Goal: Check status: Check status

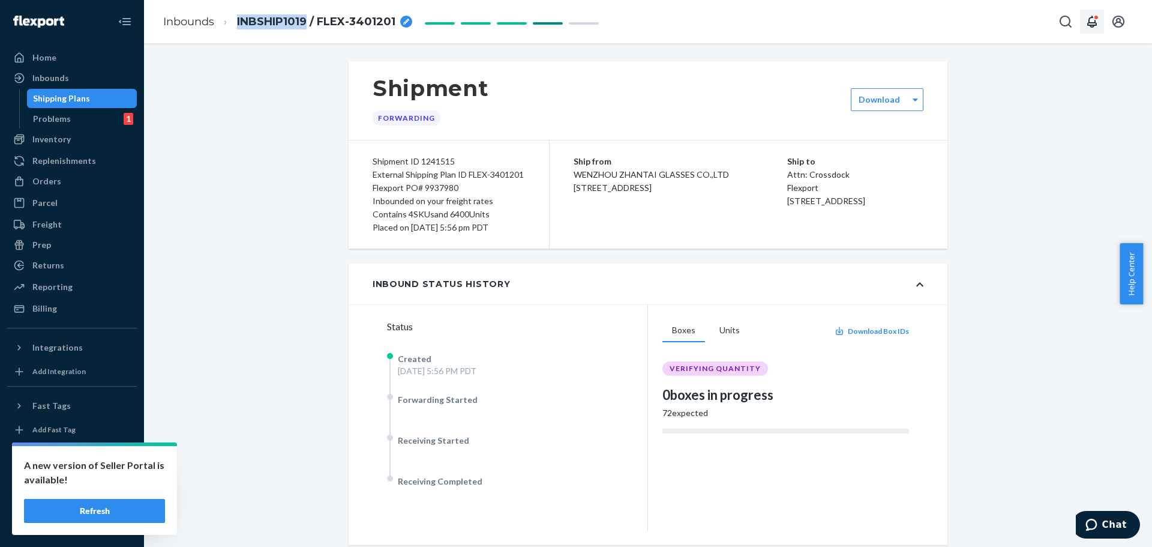
click at [1080, 25] on button "Open notifications" at bounding box center [1092, 22] width 24 height 24
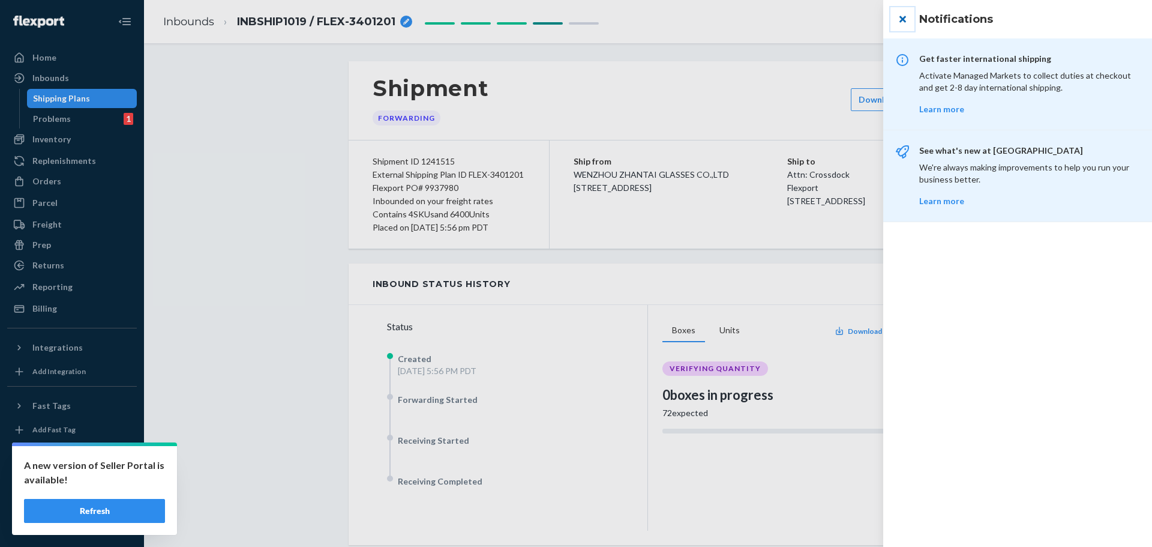
click at [899, 14] on button "close" at bounding box center [902, 19] width 24 height 24
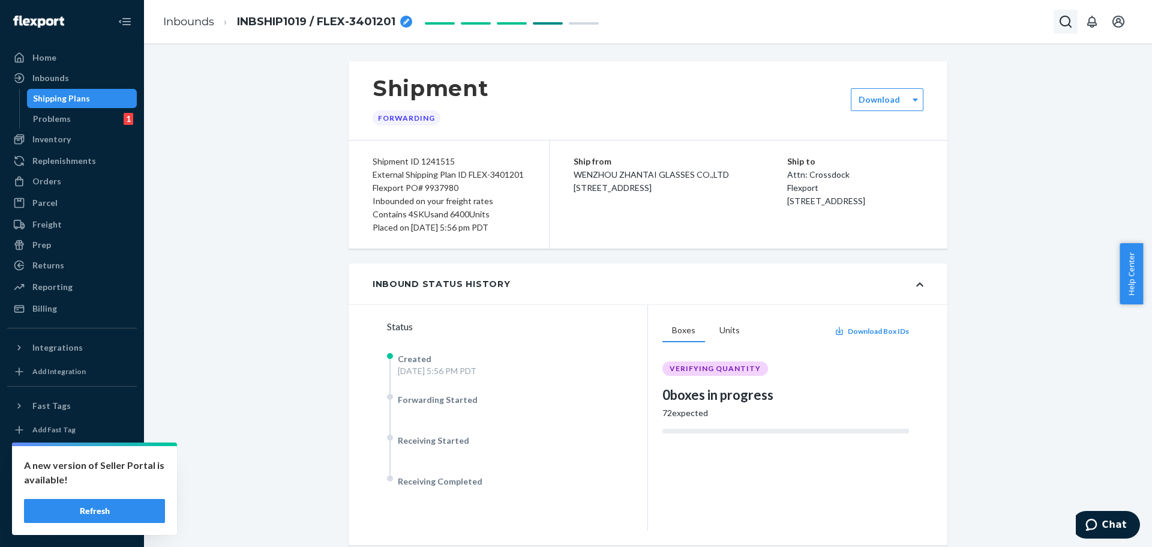
click at [1064, 22] on icon "Open Search Box" at bounding box center [1065, 21] width 14 height 14
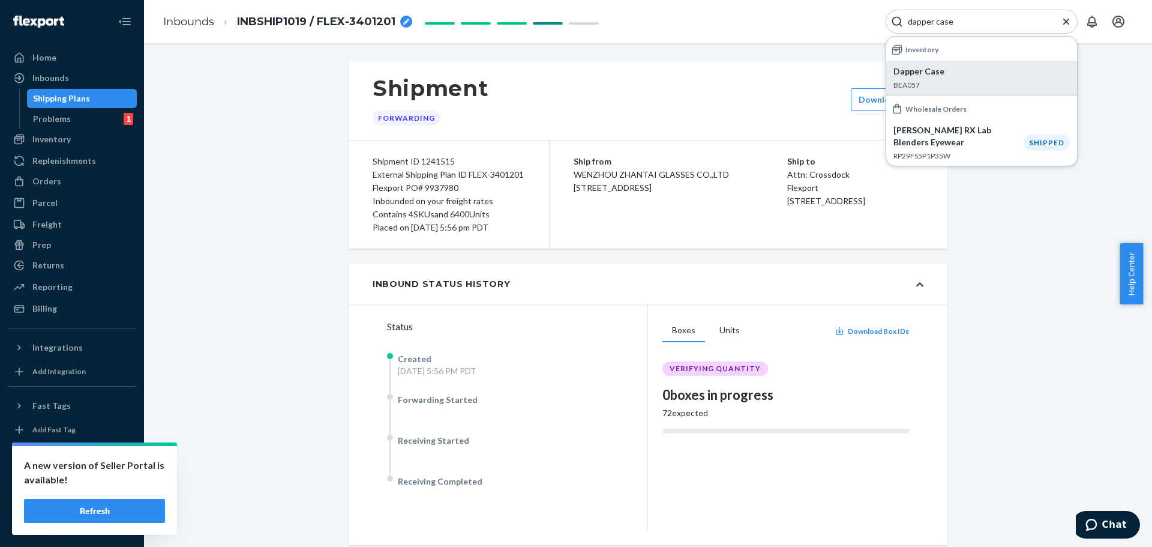
type input "dapper case"
click at [933, 71] on p "Dapper Case" at bounding box center [981, 71] width 176 height 12
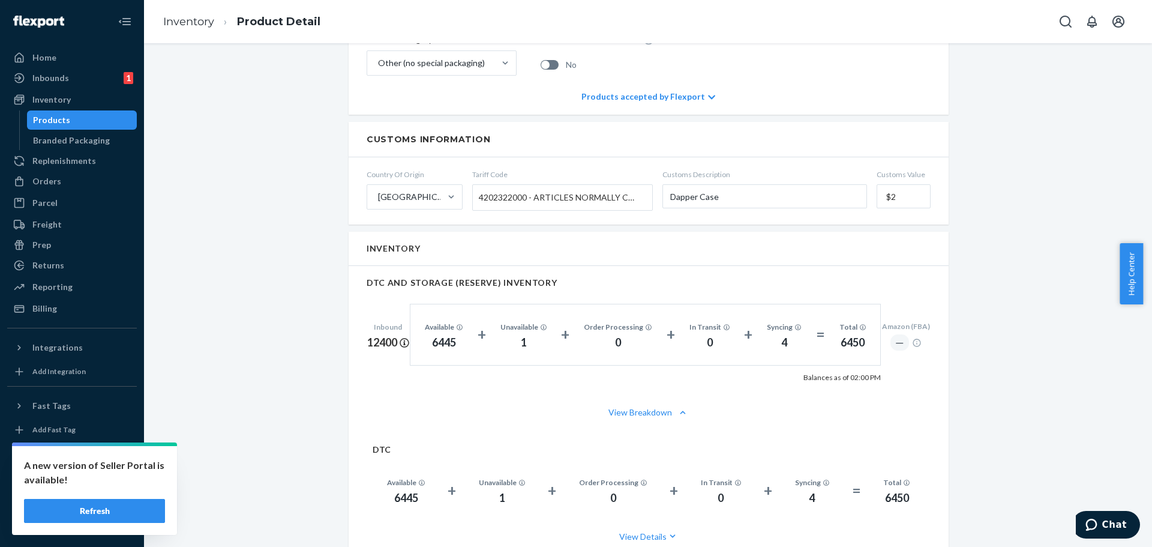
scroll to position [480, 0]
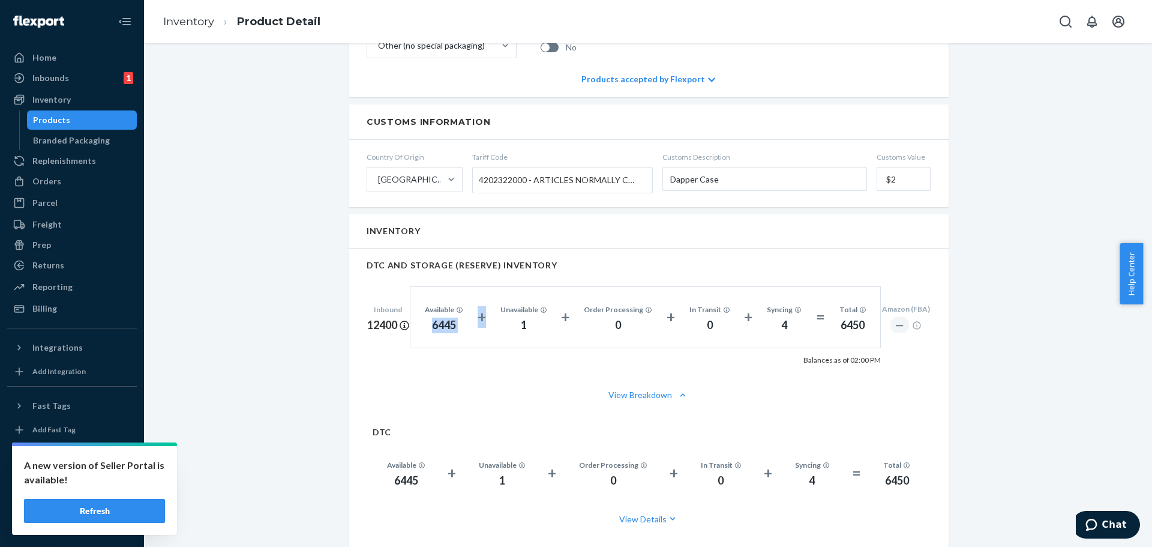
drag, startPoint x: 433, startPoint y: 329, endPoint x: 483, endPoint y: 322, distance: 50.8
click at [483, 322] on div "Available 6445 + Unavailable 1 + Order Processing 0 + In Transit 0 + Syncing 4 …" at bounding box center [645, 317] width 471 height 62
click at [415, 365] on div "DTC AND STORAGE (RESERVE) INVENTORY Inbound 12400 Available 6445 + Unavailable …" at bounding box center [649, 312] width 600 height 128
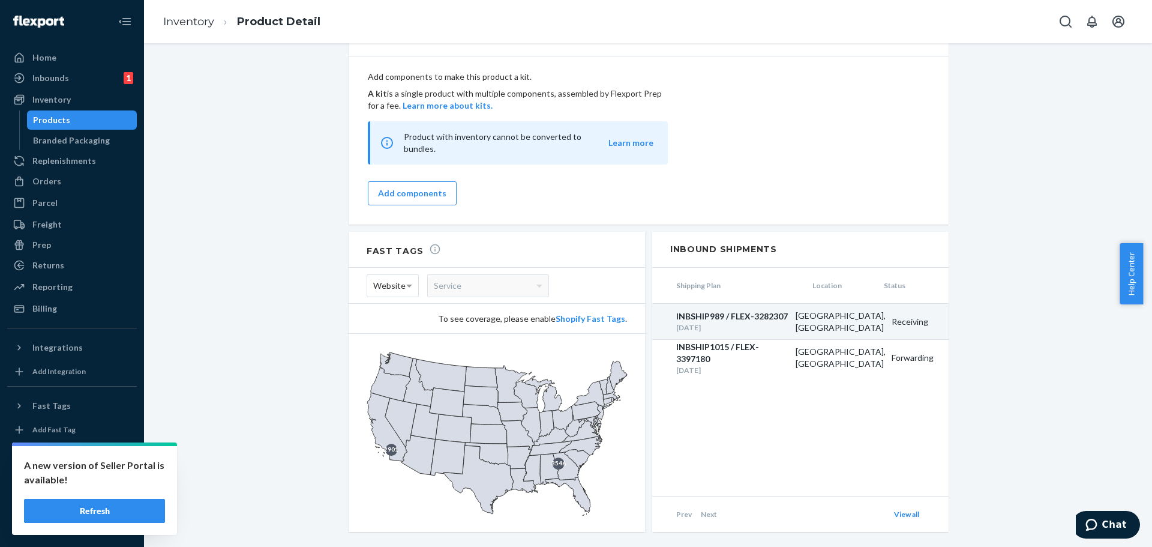
scroll to position [1118, 0]
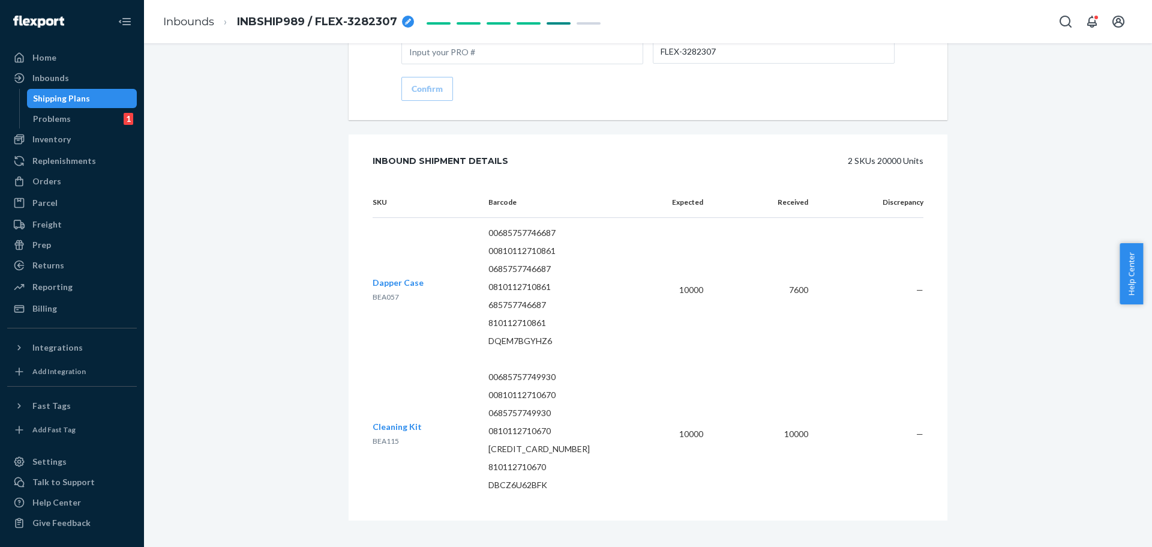
scroll to position [1799, 0]
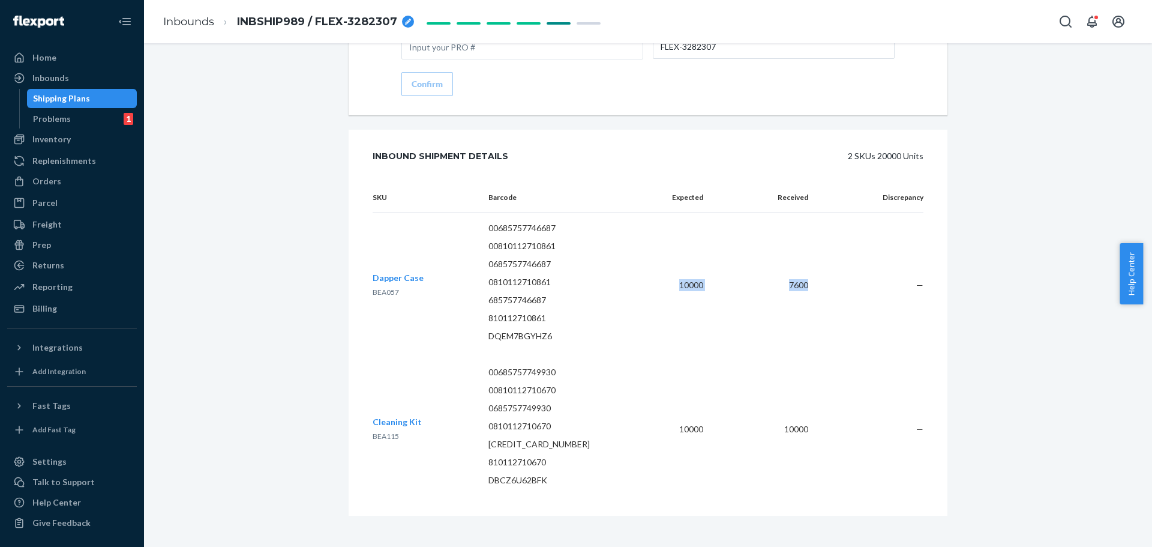
drag, startPoint x: 664, startPoint y: 279, endPoint x: 824, endPoint y: 276, distance: 160.8
click at [824, 276] on tr "Dapper Case BEA057 00685757746687 00810112710861 0685757746687 0810112710861 68…" at bounding box center [648, 284] width 551 height 145
click at [824, 276] on td "—" at bounding box center [871, 284] width 106 height 145
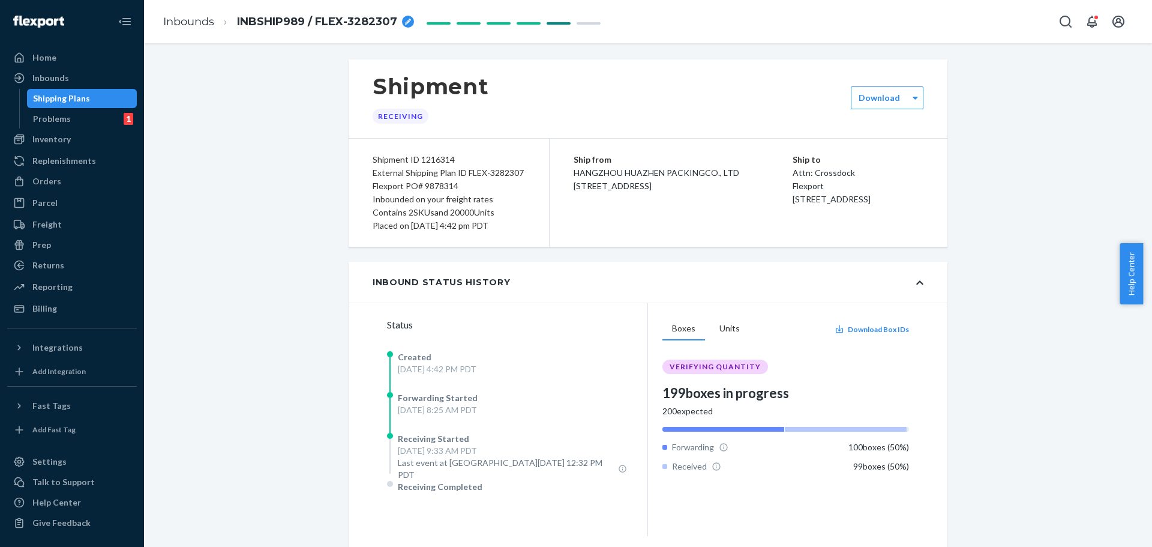
scroll to position [0, 0]
